Goal: Communication & Community: Connect with others

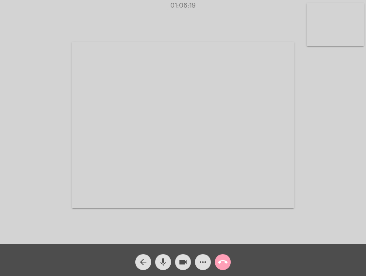
drag, startPoint x: 0, startPoint y: 0, endPoint x: 223, endPoint y: 262, distance: 343.4
click at [223, 262] on mat-icon "call_end" at bounding box center [223, 263] width 10 height 10
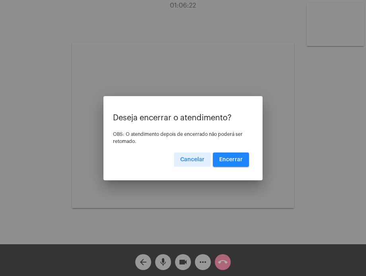
click at [225, 159] on span "Encerrar" at bounding box center [230, 160] width 23 height 6
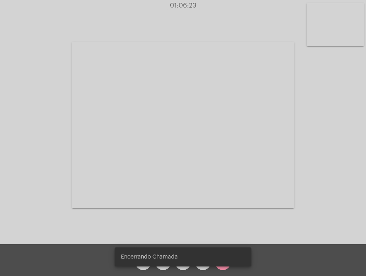
click at [225, 159] on video at bounding box center [183, 125] width 222 height 166
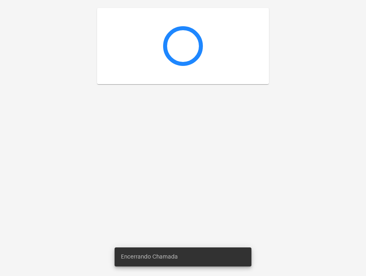
click at [225, 159] on div at bounding box center [183, 138] width 366 height 276
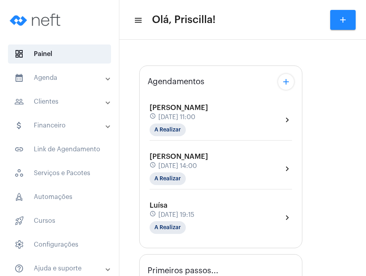
type input "[URL][DOMAIN_NAME]"
